Goal: Task Accomplishment & Management: Use online tool/utility

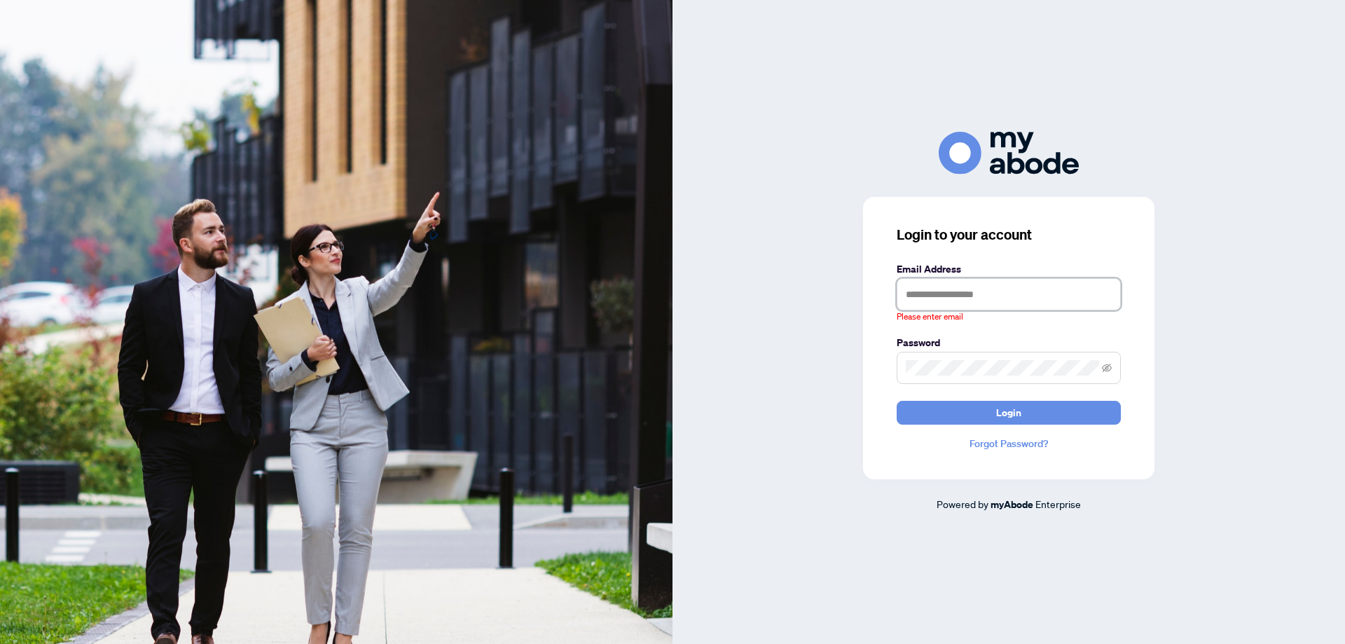
type input "**********"
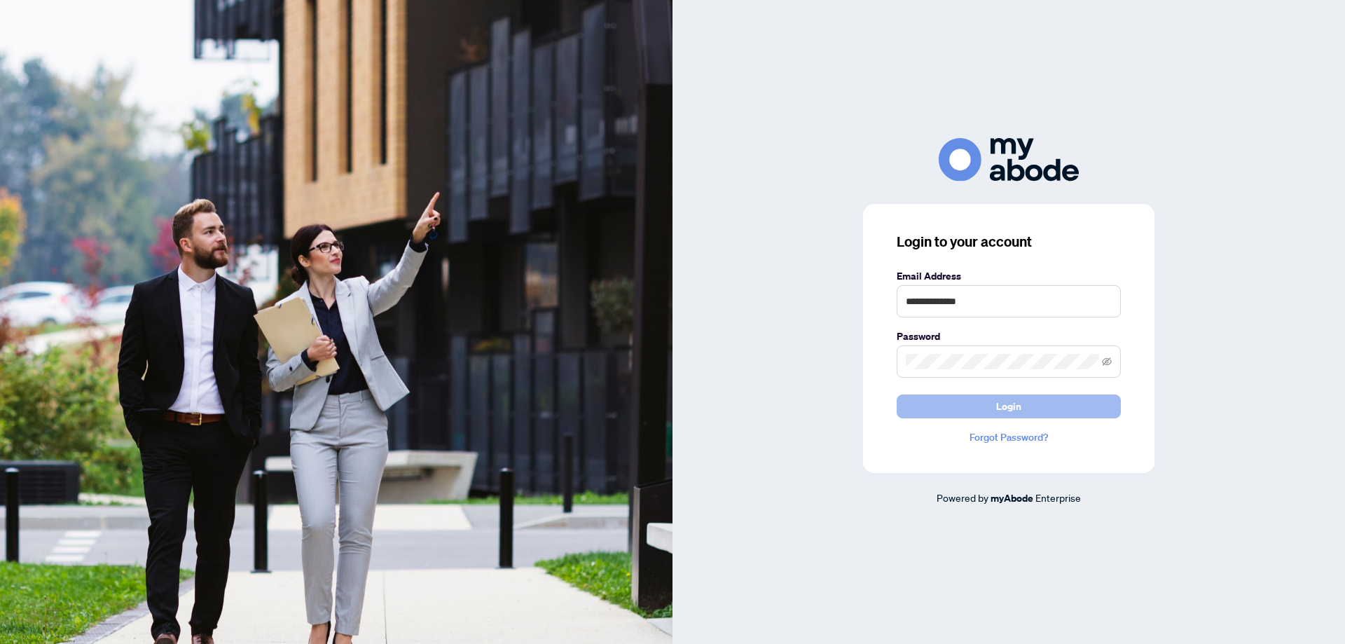
click at [968, 404] on button "Login" at bounding box center [1008, 406] width 224 height 24
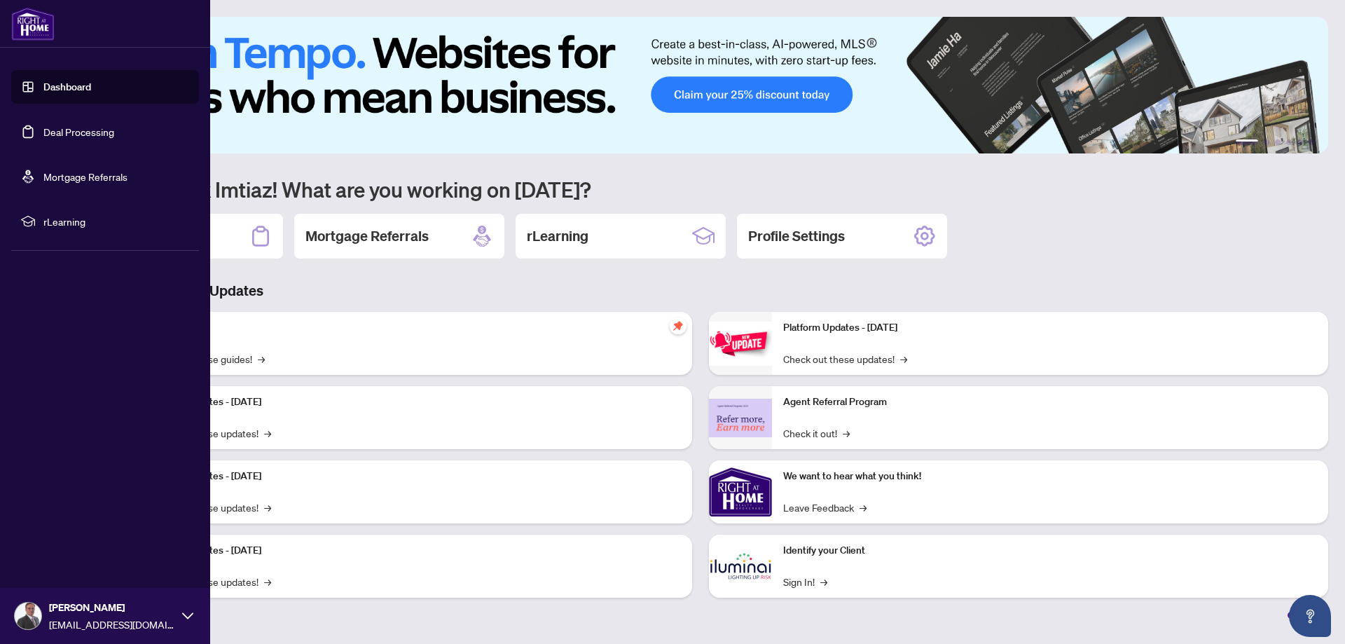
click at [71, 129] on link "Deal Processing" at bounding box center [78, 131] width 71 height 13
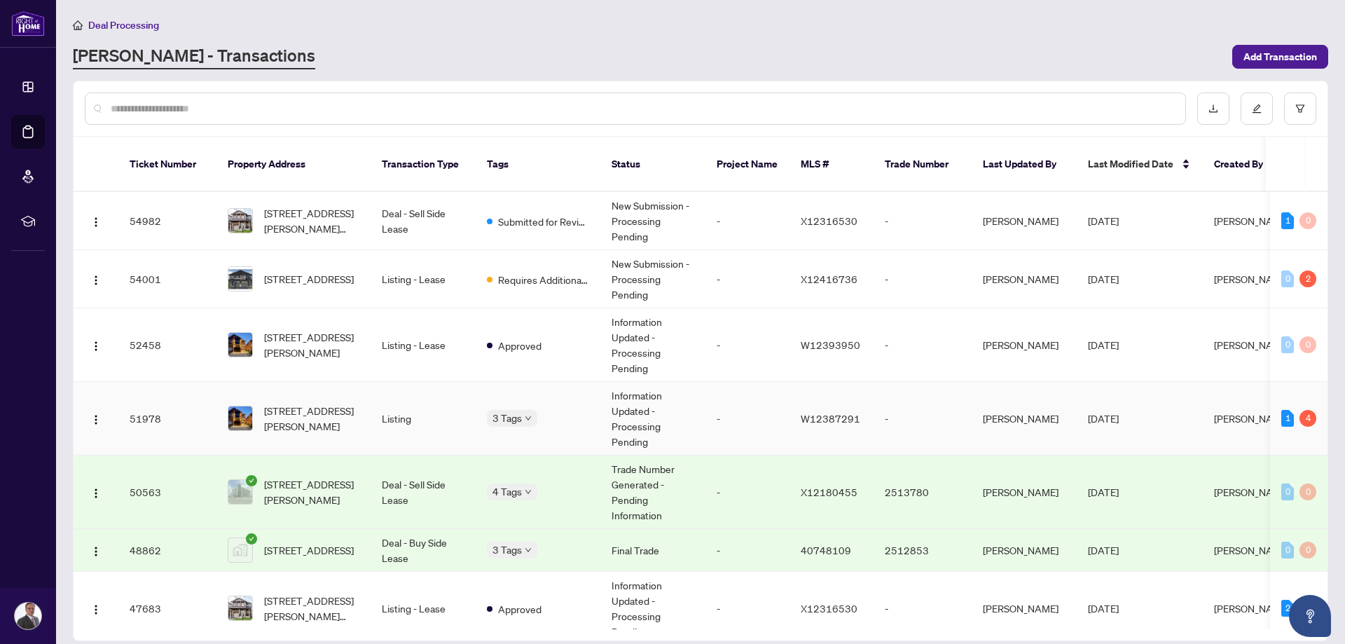
click at [1232, 412] on span "[PERSON_NAME]" at bounding box center [1252, 418] width 76 height 13
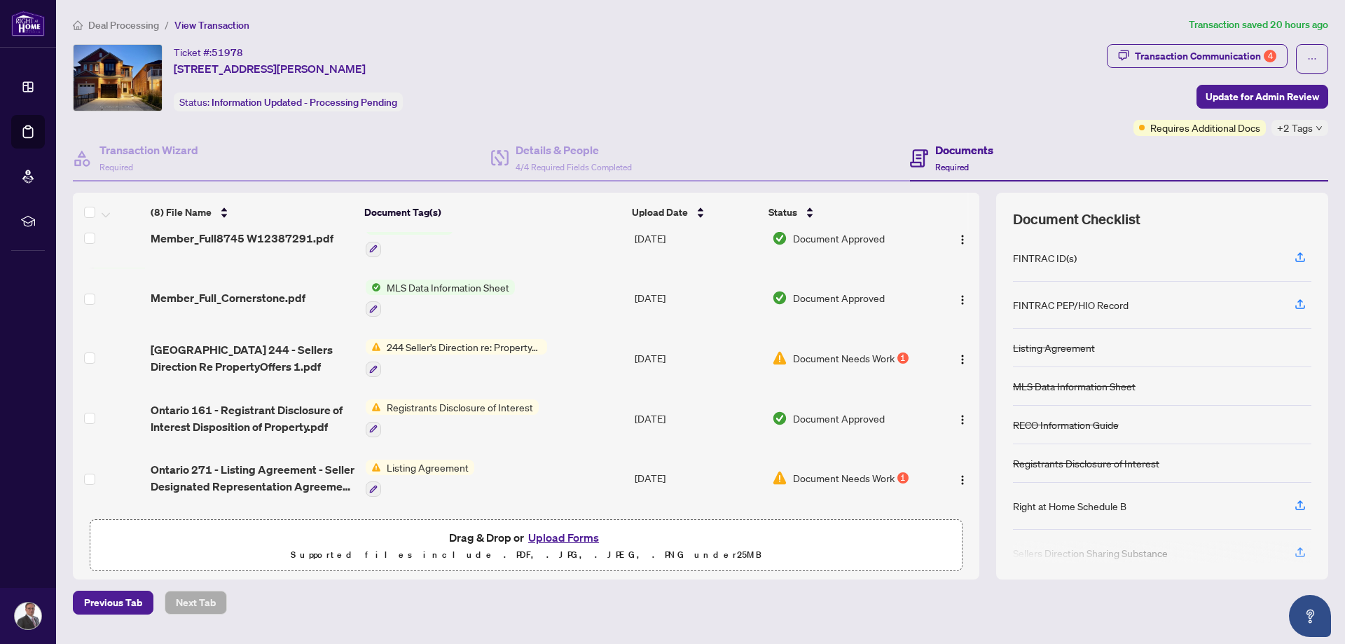
scroll to position [199, 0]
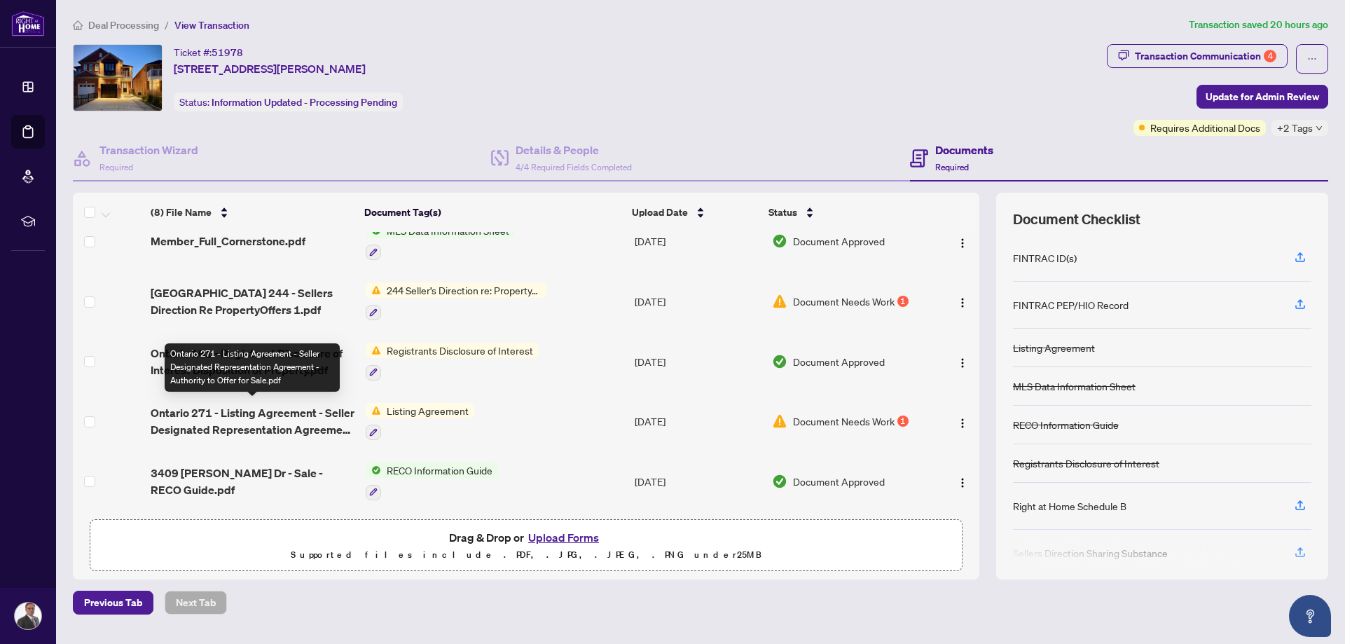
click at [237, 412] on span "Ontario 271 - Listing Agreement - Seller Designated Representation Agreement - …" at bounding box center [253, 421] width 204 height 34
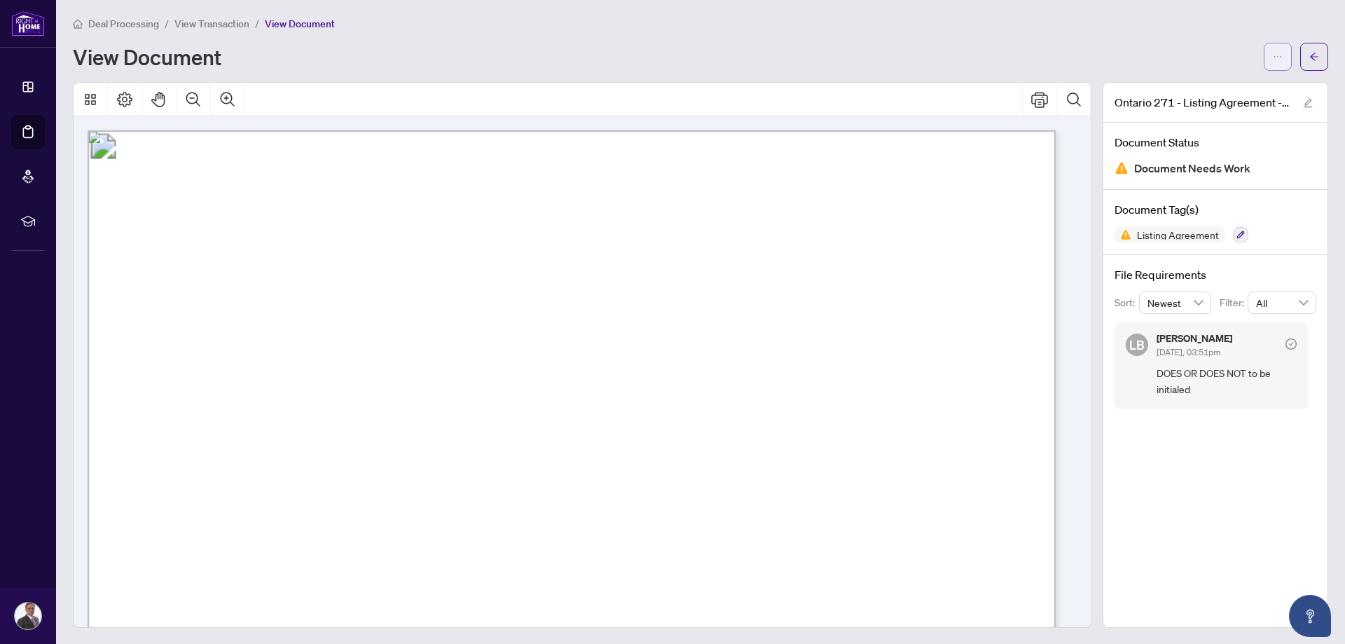
click at [1272, 60] on icon "ellipsis" at bounding box center [1277, 57] width 10 height 10
click at [1197, 89] on span "Download" at bounding box center [1216, 86] width 106 height 15
click at [1309, 60] on icon "arrow-left" at bounding box center [1314, 57] width 10 height 10
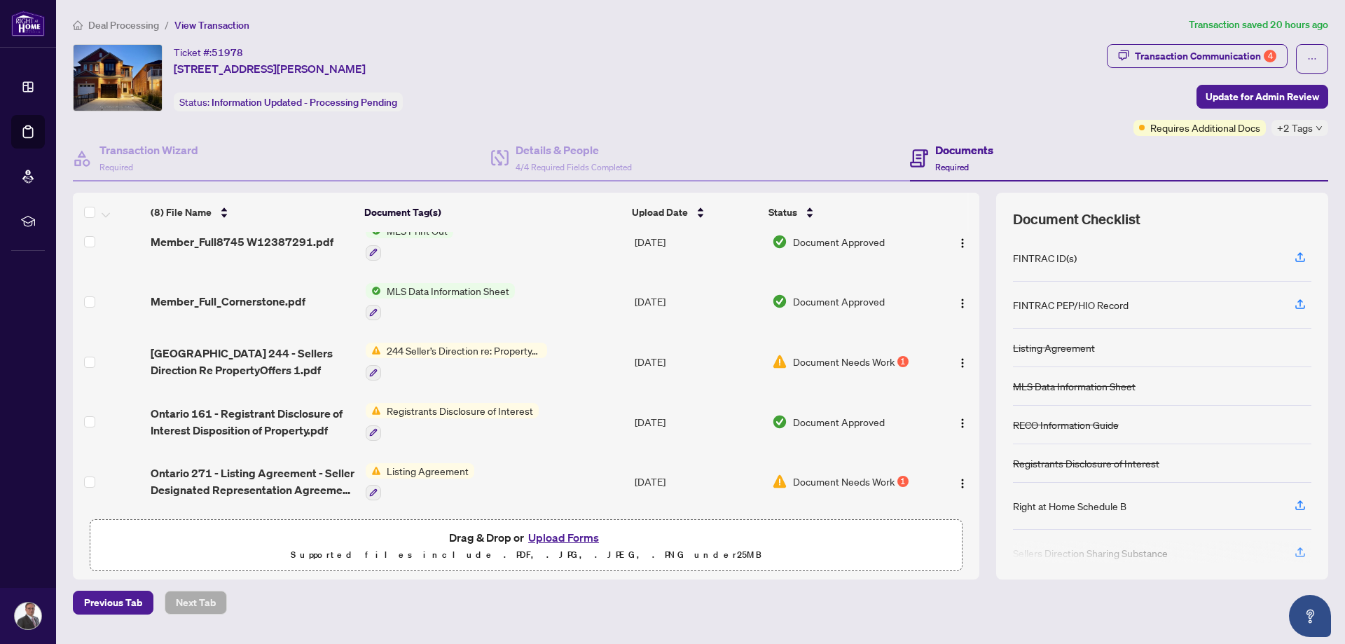
scroll to position [140, 0]
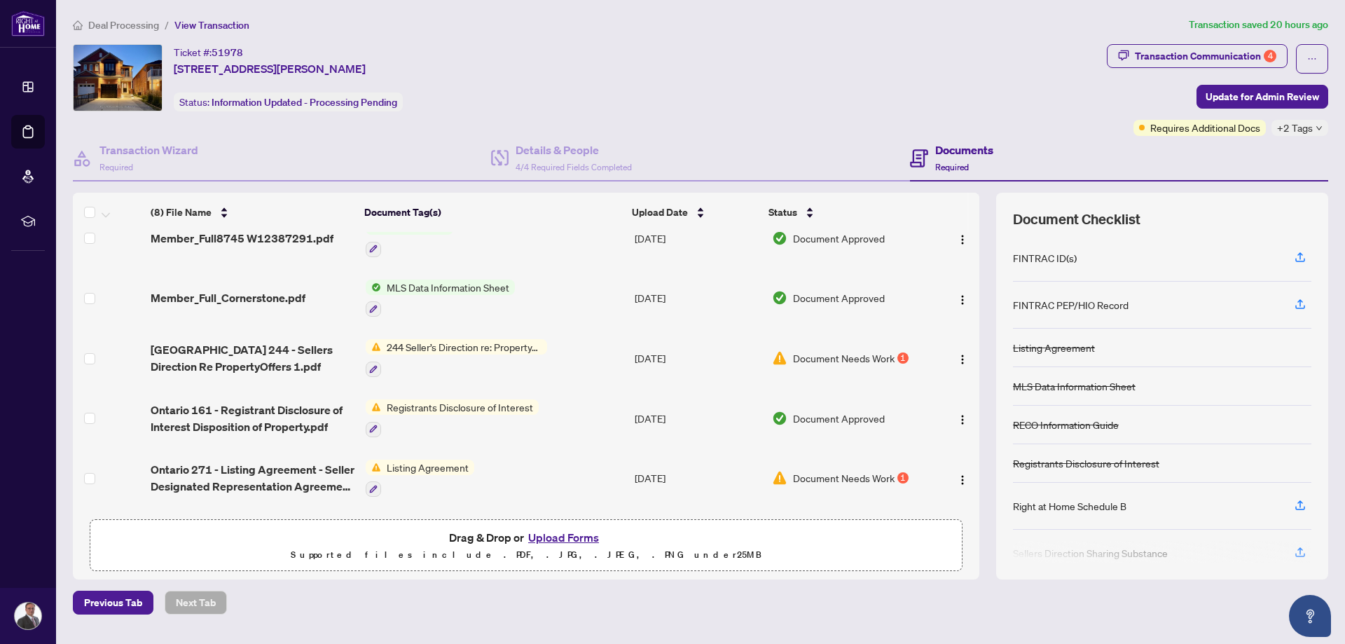
click at [831, 352] on span "Document Needs Work" at bounding box center [844, 357] width 102 height 15
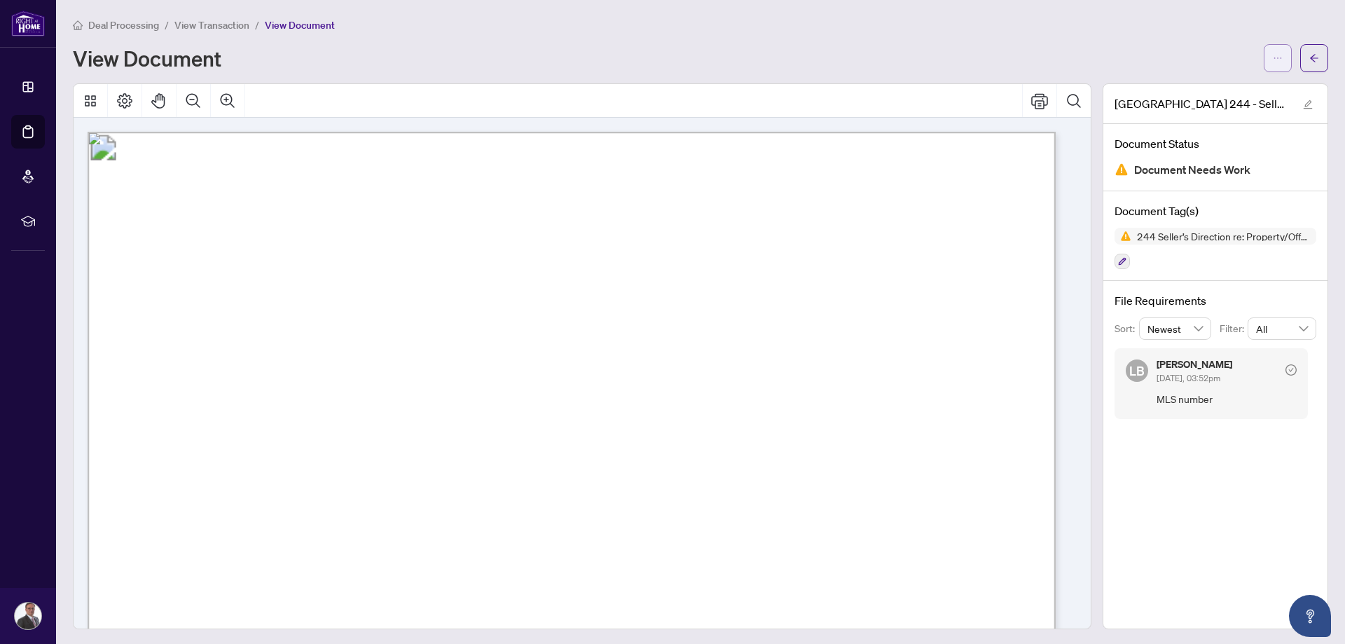
click at [1272, 60] on icon "ellipsis" at bounding box center [1277, 58] width 10 height 10
click at [1190, 89] on span "Download" at bounding box center [1216, 88] width 106 height 15
